Goal: Navigation & Orientation: Find specific page/section

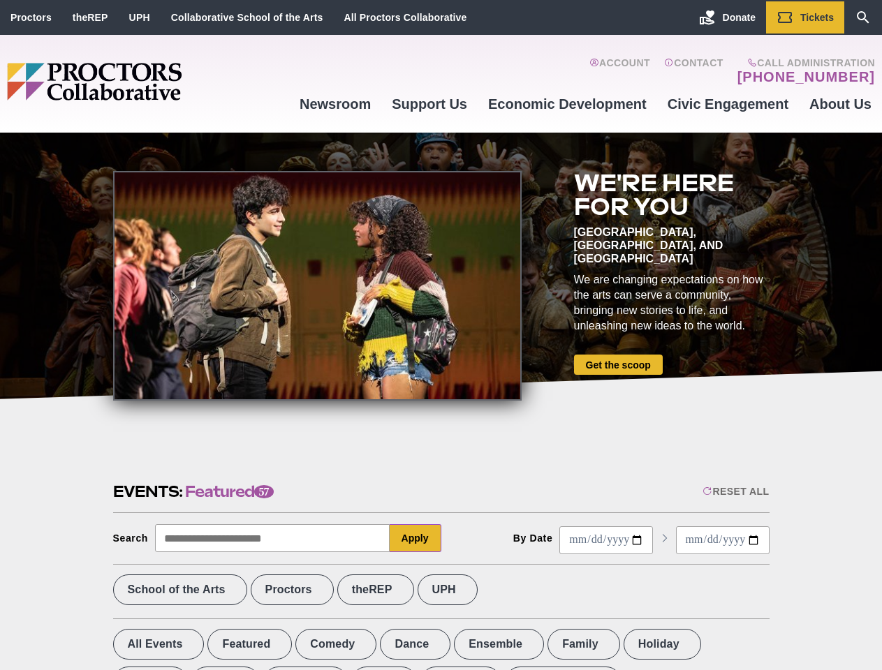
click at [440, 335] on div at bounding box center [317, 286] width 408 height 230
click at [734, 491] on div "Reset All" at bounding box center [735, 491] width 66 height 11
click at [415, 538] on button "Apply" at bounding box center [415, 538] width 52 height 28
